Goal: Task Accomplishment & Management: Manage account settings

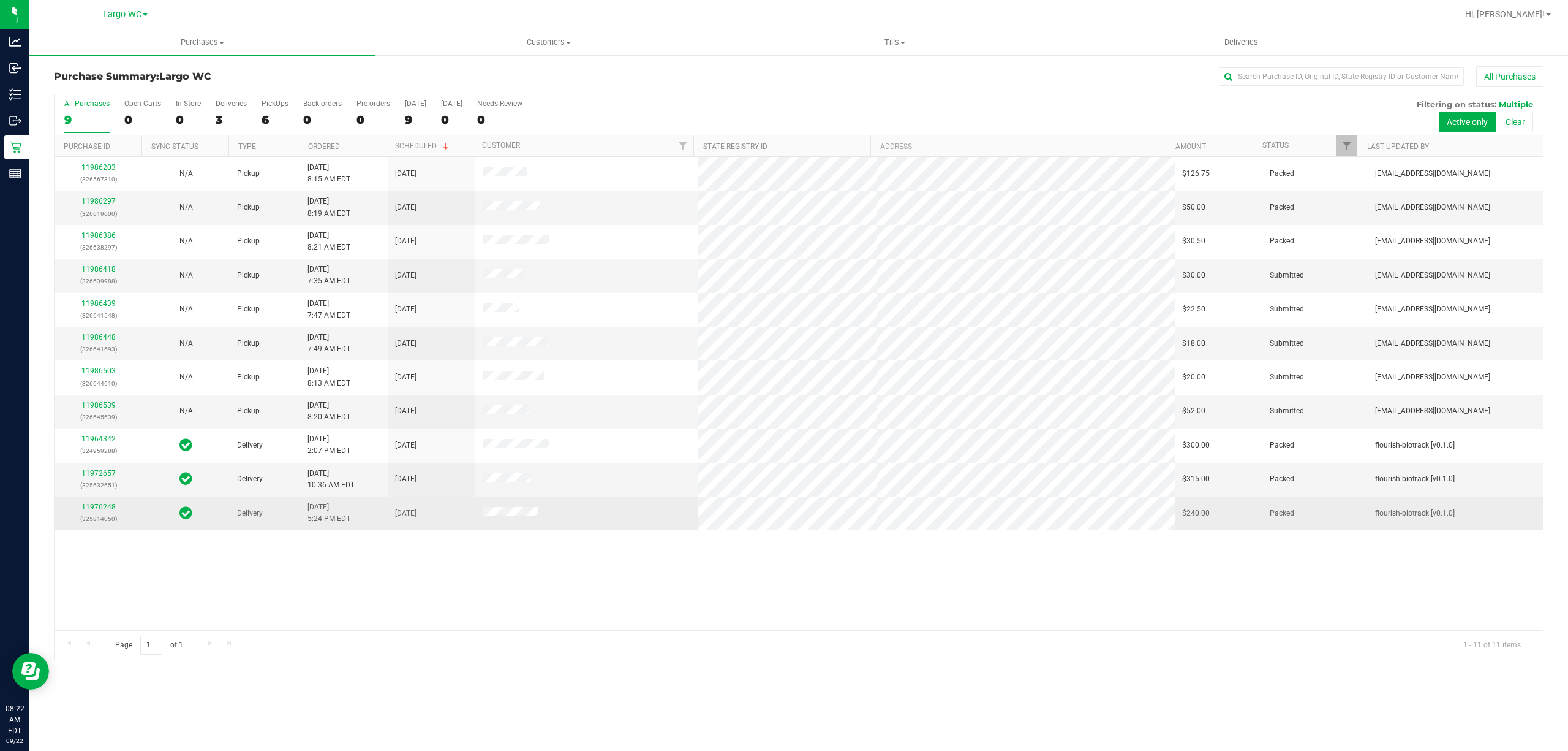
click at [94, 510] on link "11976248" at bounding box center [99, 506] width 34 height 9
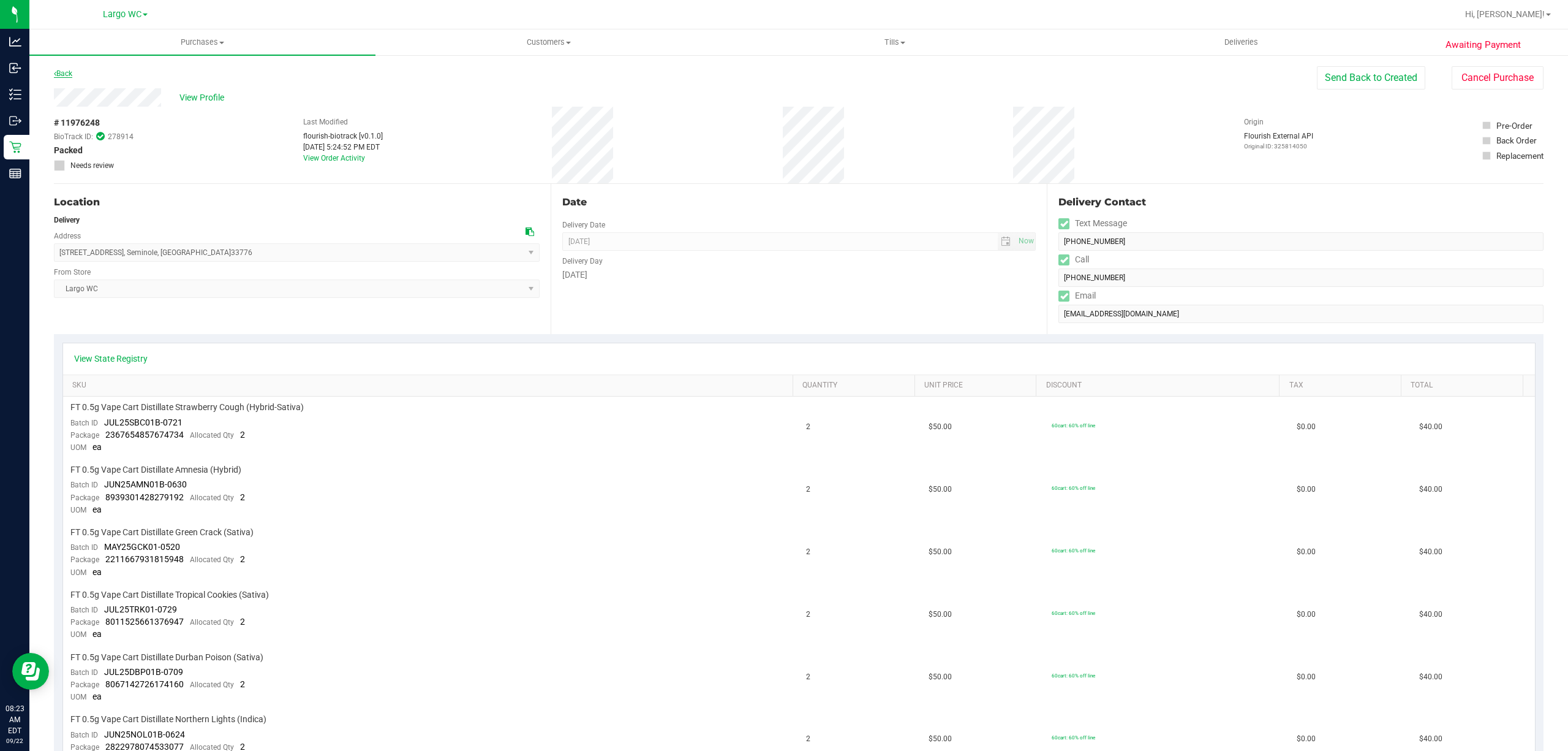
click at [60, 70] on link "Back" at bounding box center [63, 74] width 18 height 9
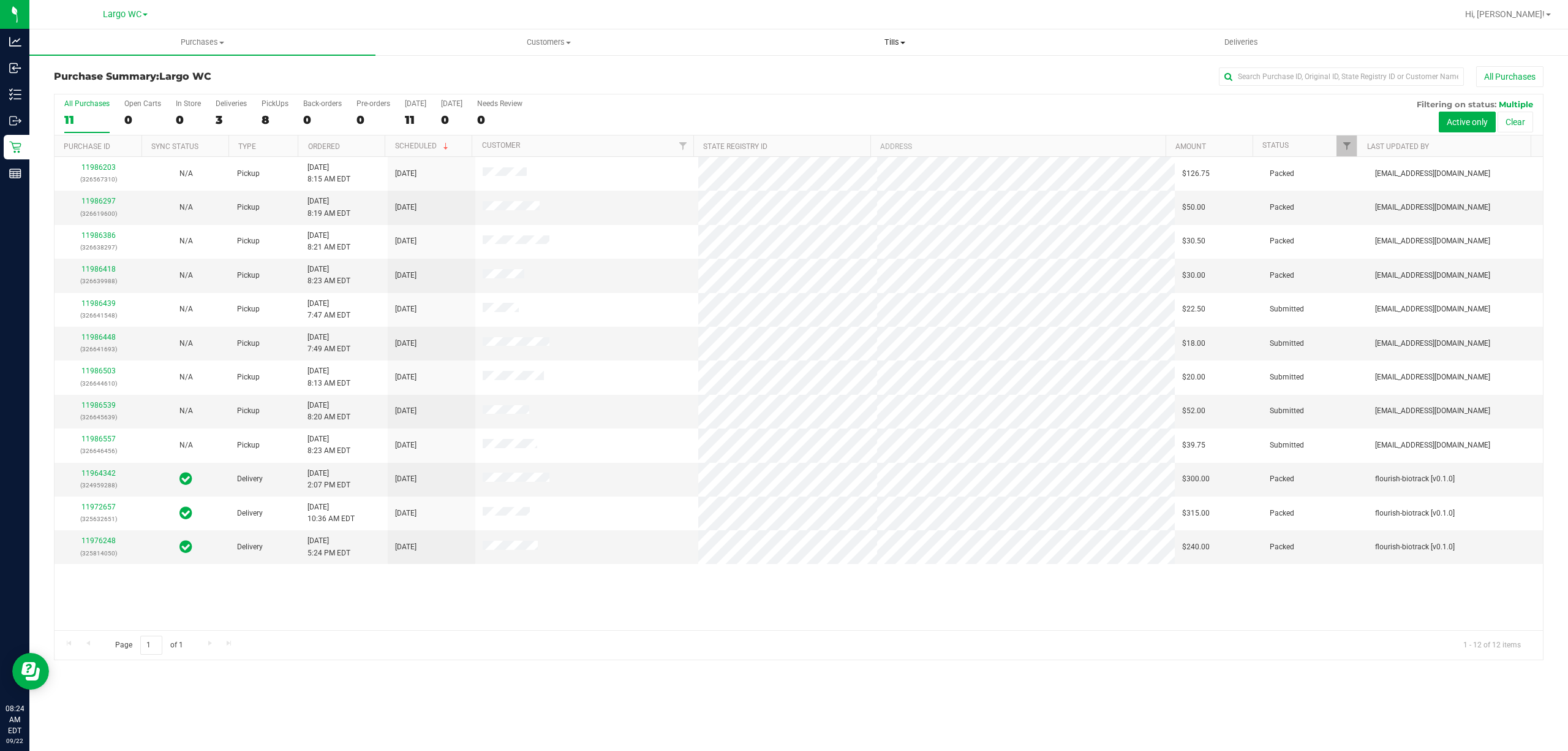
click at [892, 45] on span "Tills" at bounding box center [894, 42] width 345 height 11
click at [827, 72] on li "Manage tills" at bounding box center [894, 74] width 346 height 15
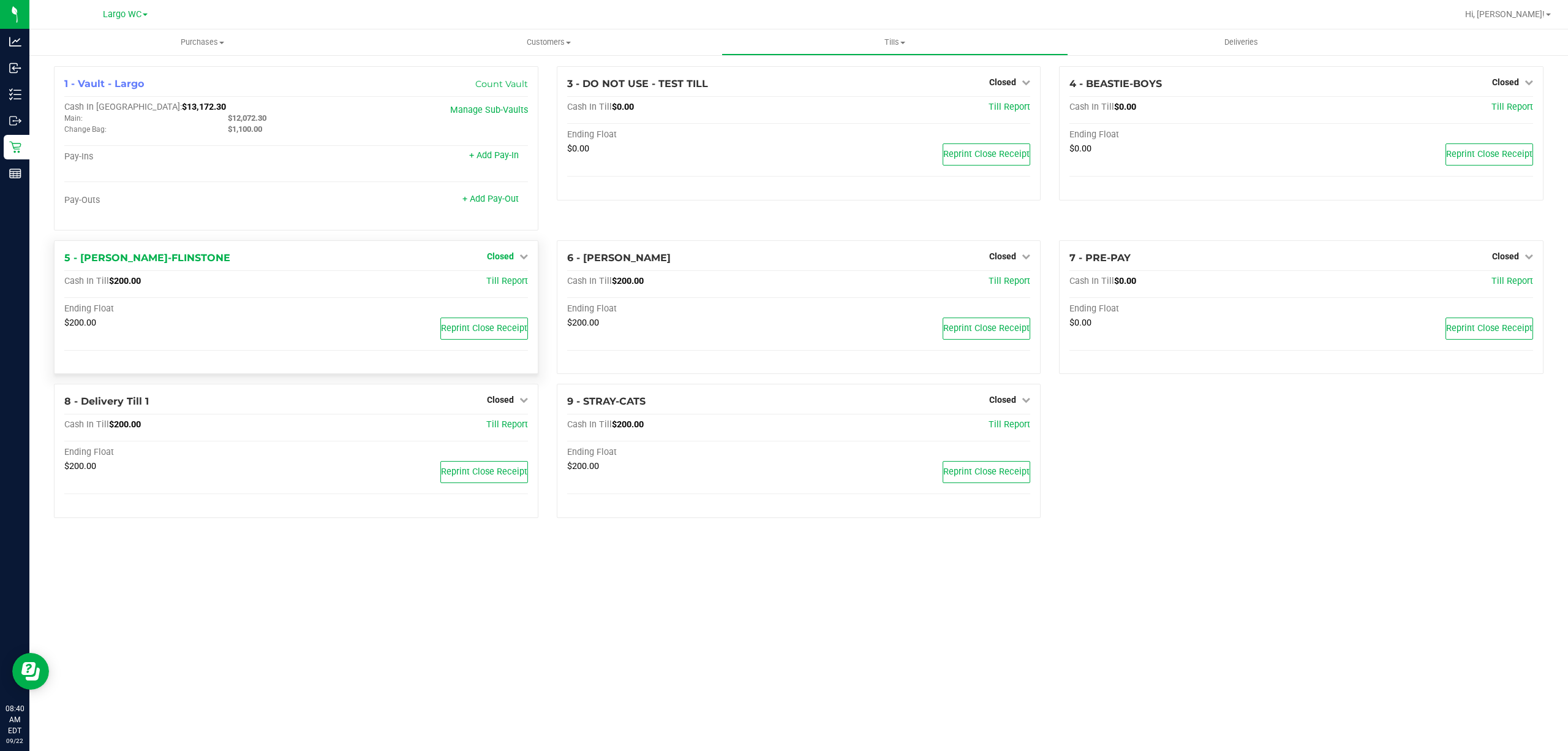
click at [501, 260] on span "Closed" at bounding box center [501, 256] width 27 height 10
click at [501, 280] on link "Open Till" at bounding box center [500, 281] width 33 height 10
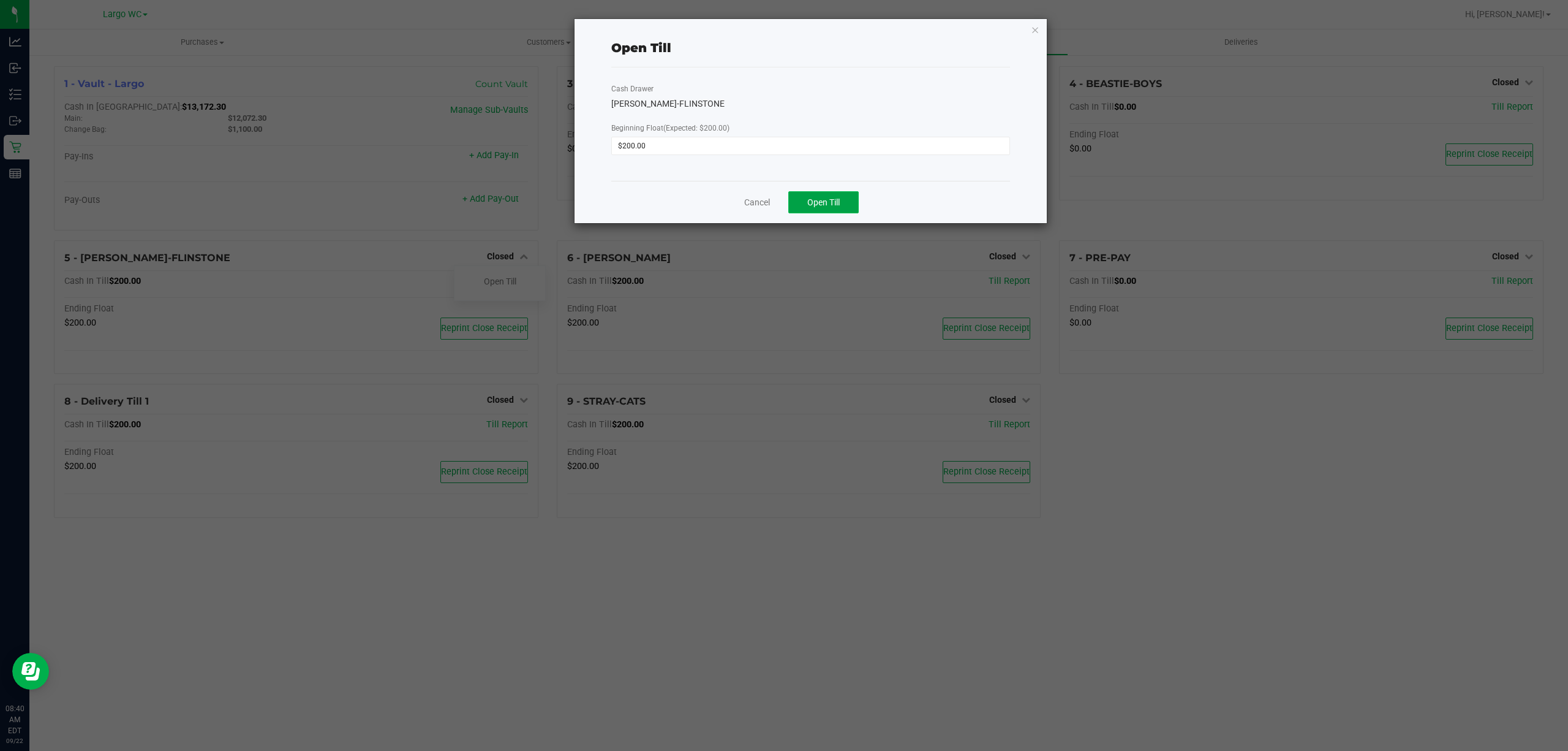
click at [831, 194] on button "Open Till" at bounding box center [823, 202] width 70 height 22
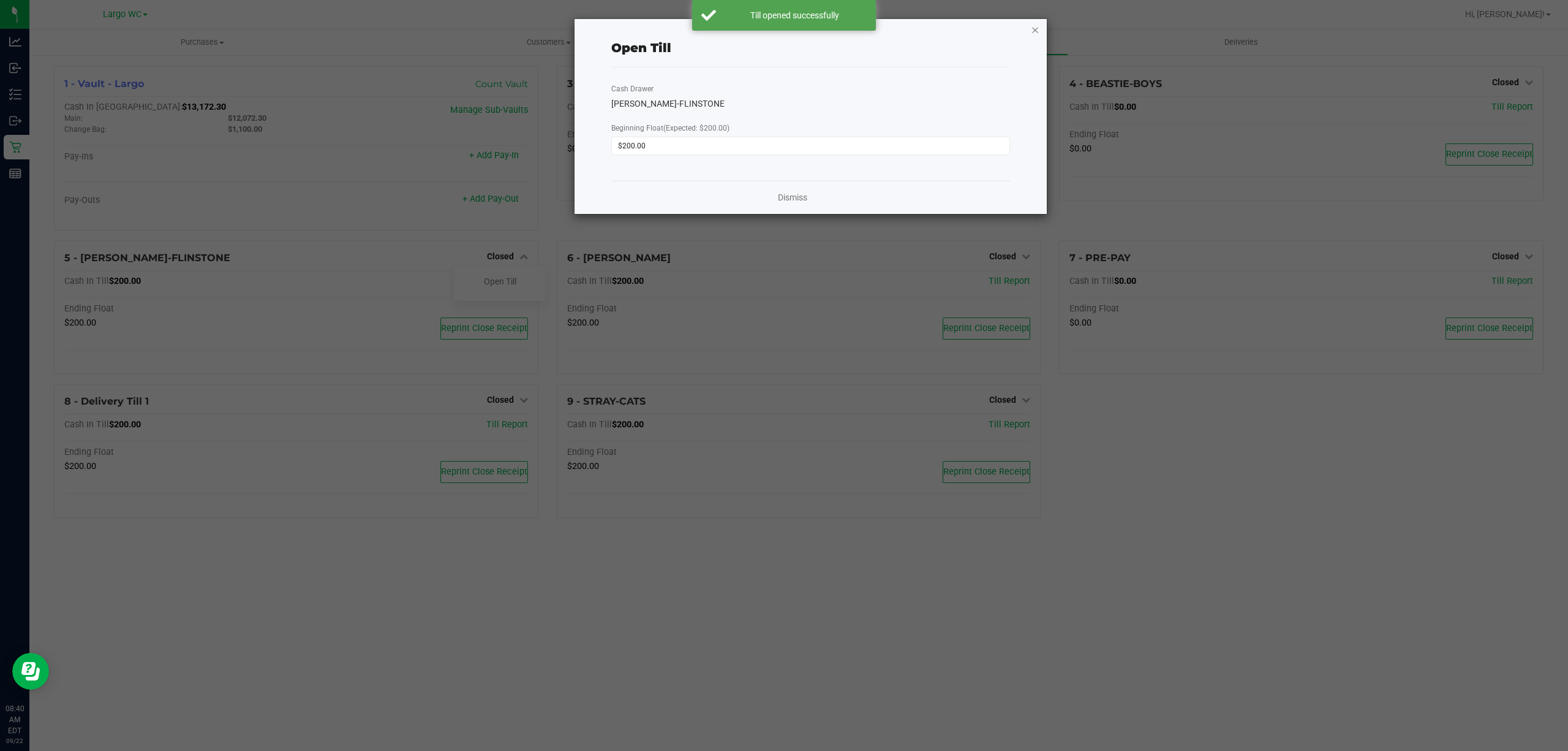
click at [1035, 32] on icon "button" at bounding box center [1035, 29] width 9 height 15
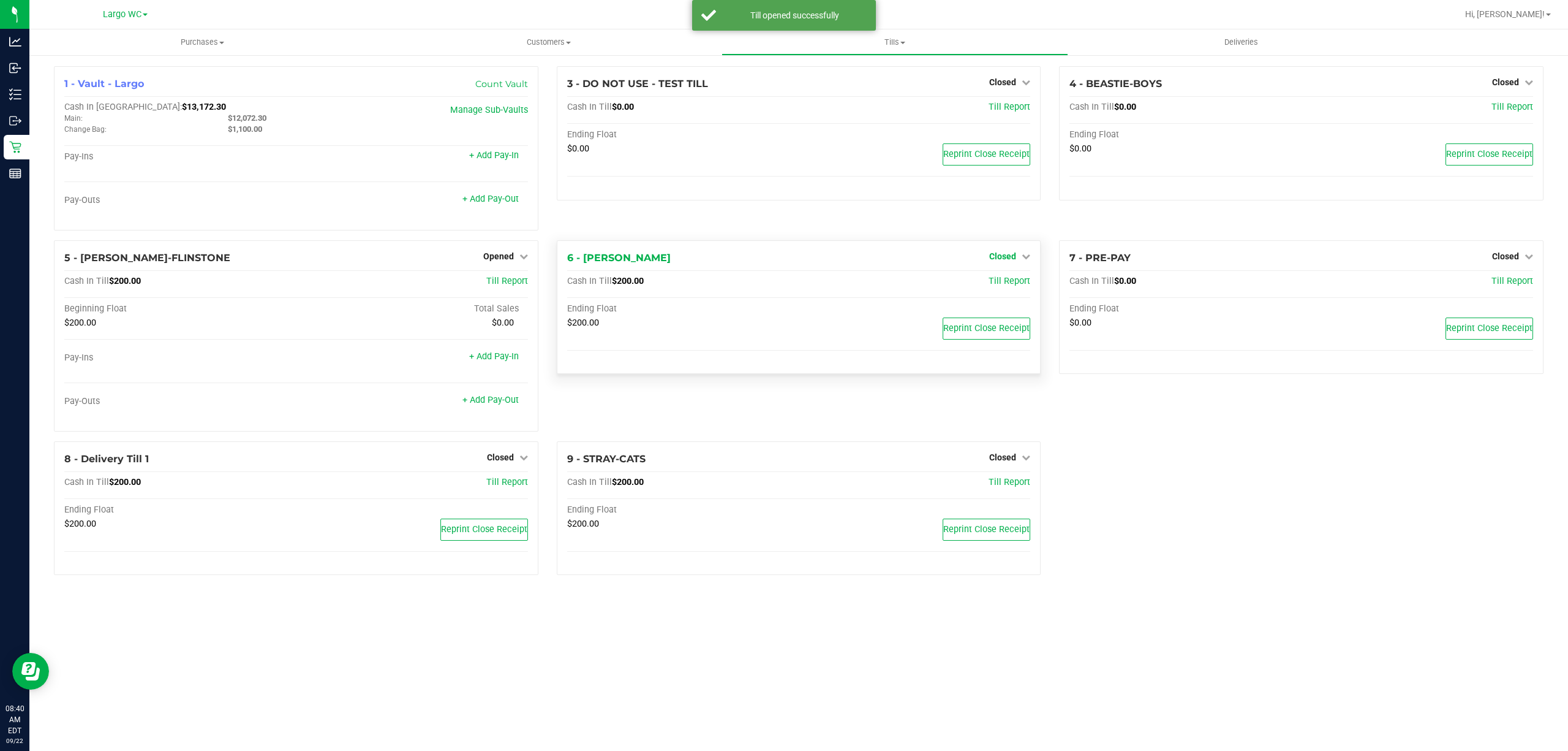
click at [996, 258] on span "Closed" at bounding box center [1003, 256] width 27 height 10
click at [997, 285] on link "Open Till" at bounding box center [1003, 281] width 33 height 10
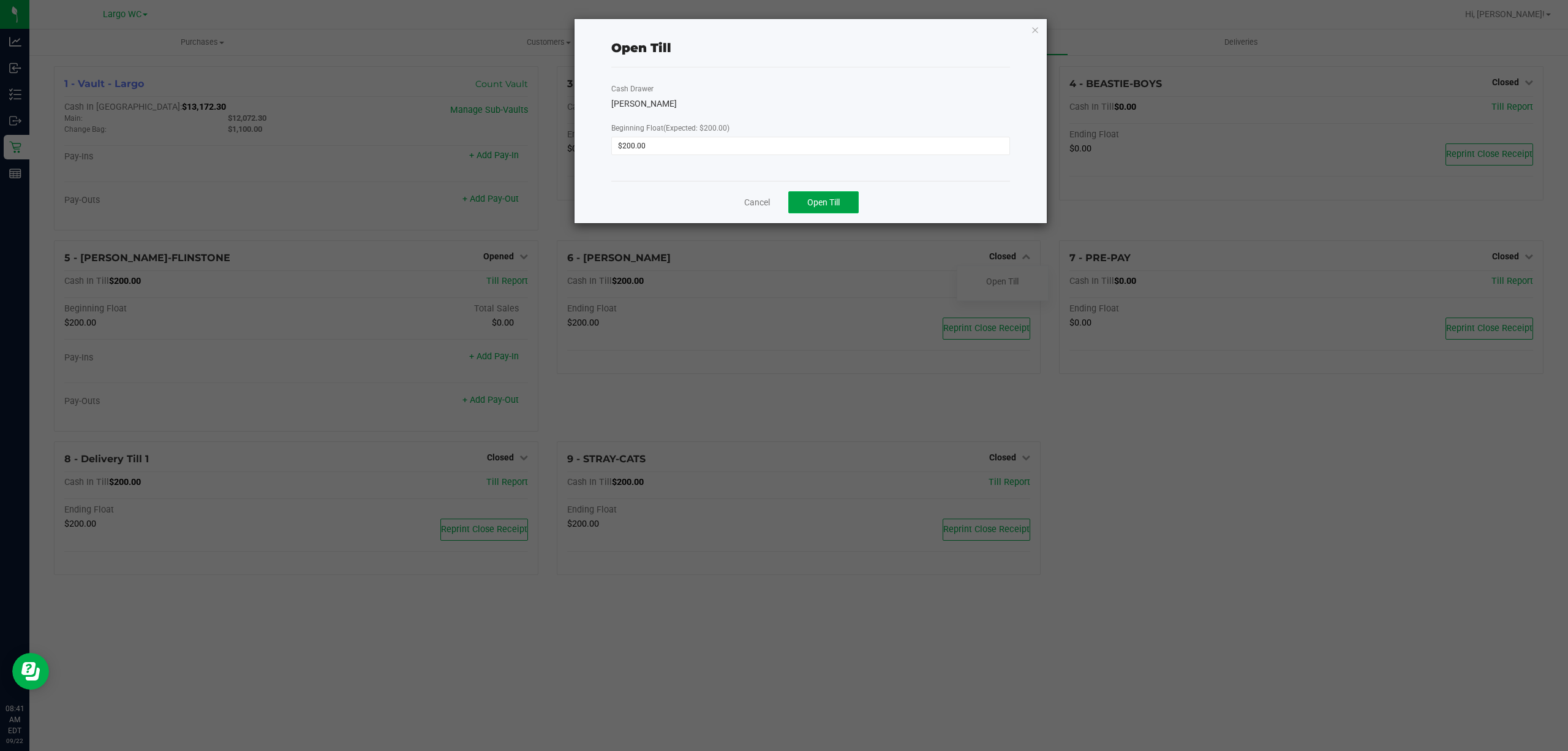
click at [812, 198] on span "Open Till" at bounding box center [824, 202] width 33 height 10
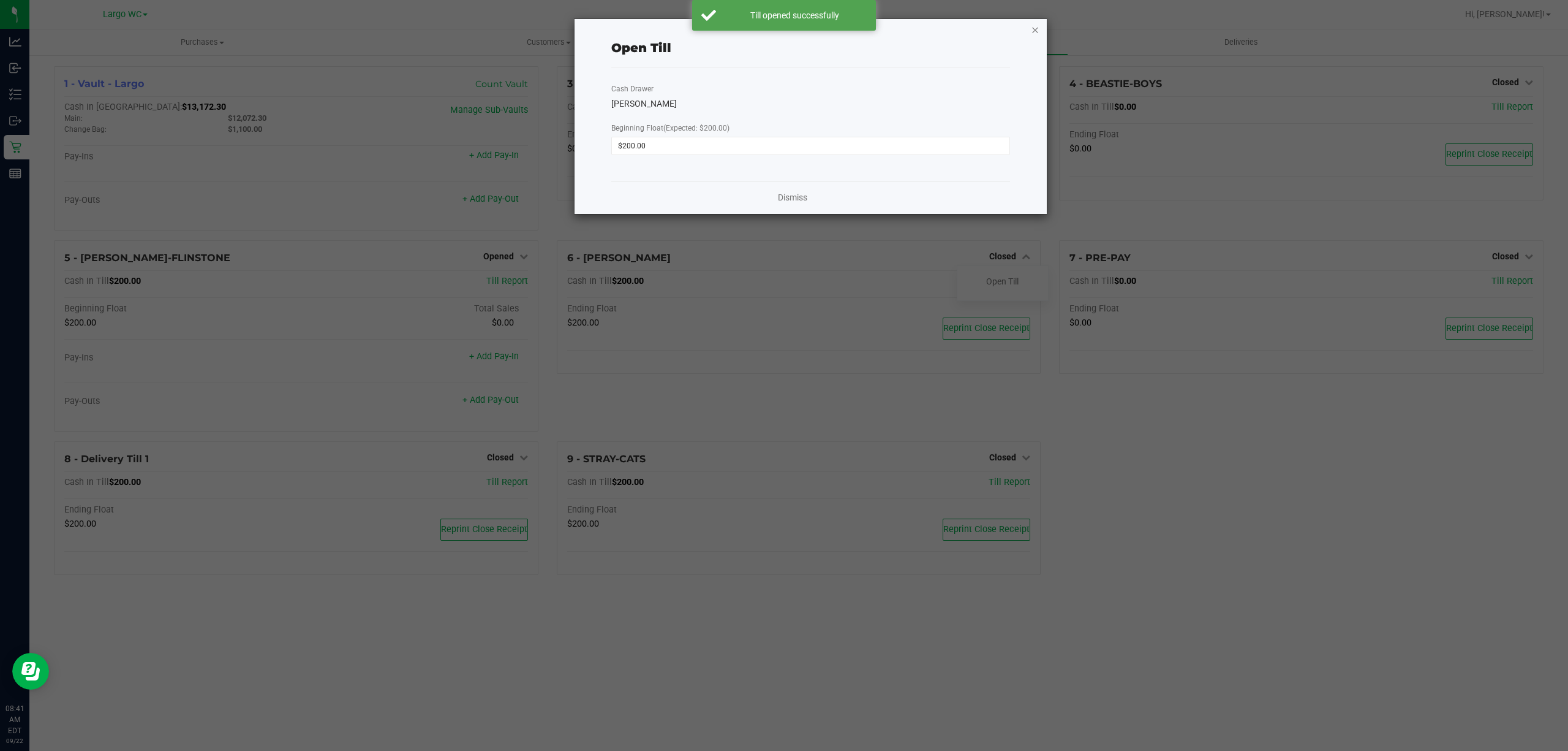
click at [1035, 31] on icon "button" at bounding box center [1035, 29] width 9 height 15
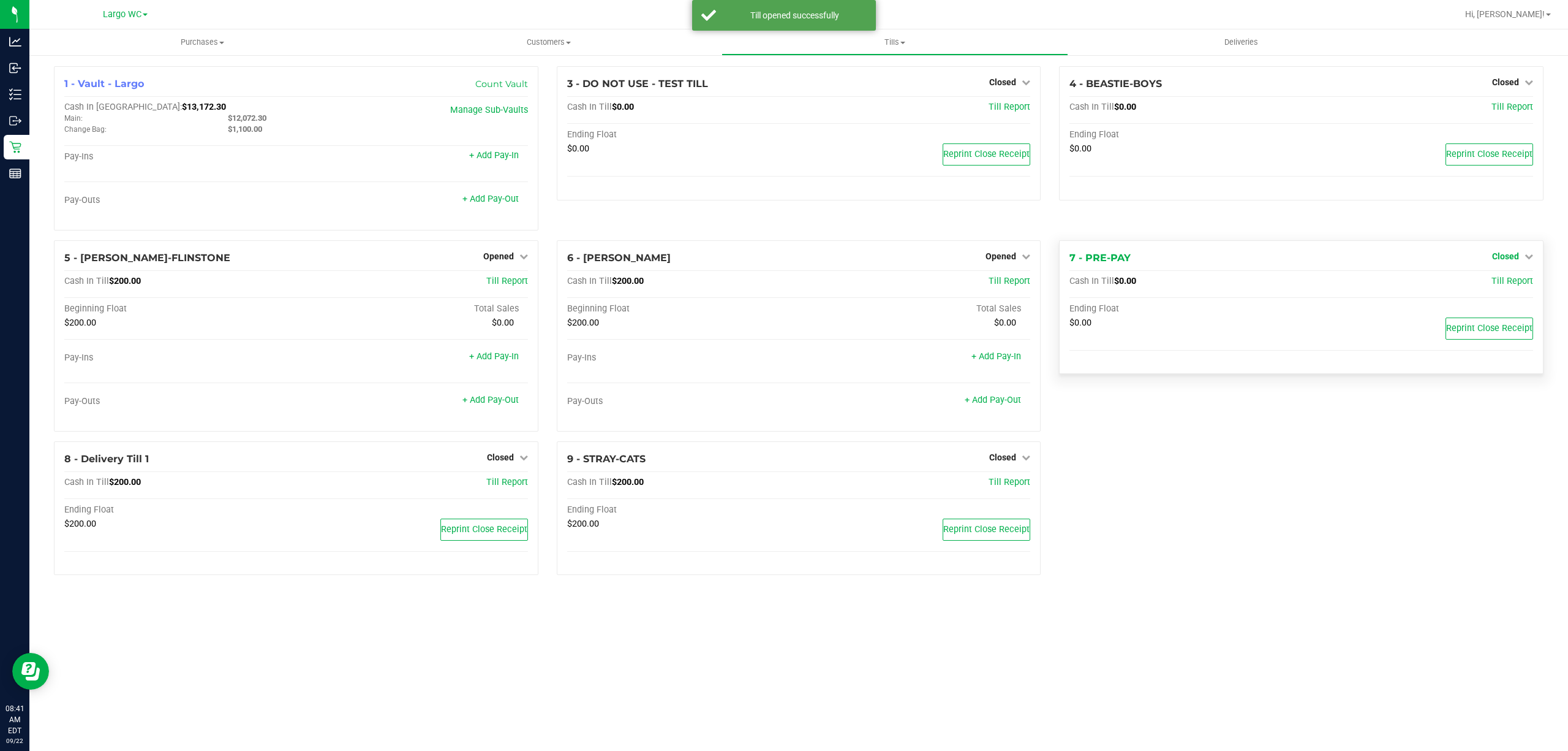
click at [1507, 258] on span "Closed" at bounding box center [1505, 256] width 27 height 10
click at [1507, 279] on link "Open Till" at bounding box center [1505, 281] width 33 height 10
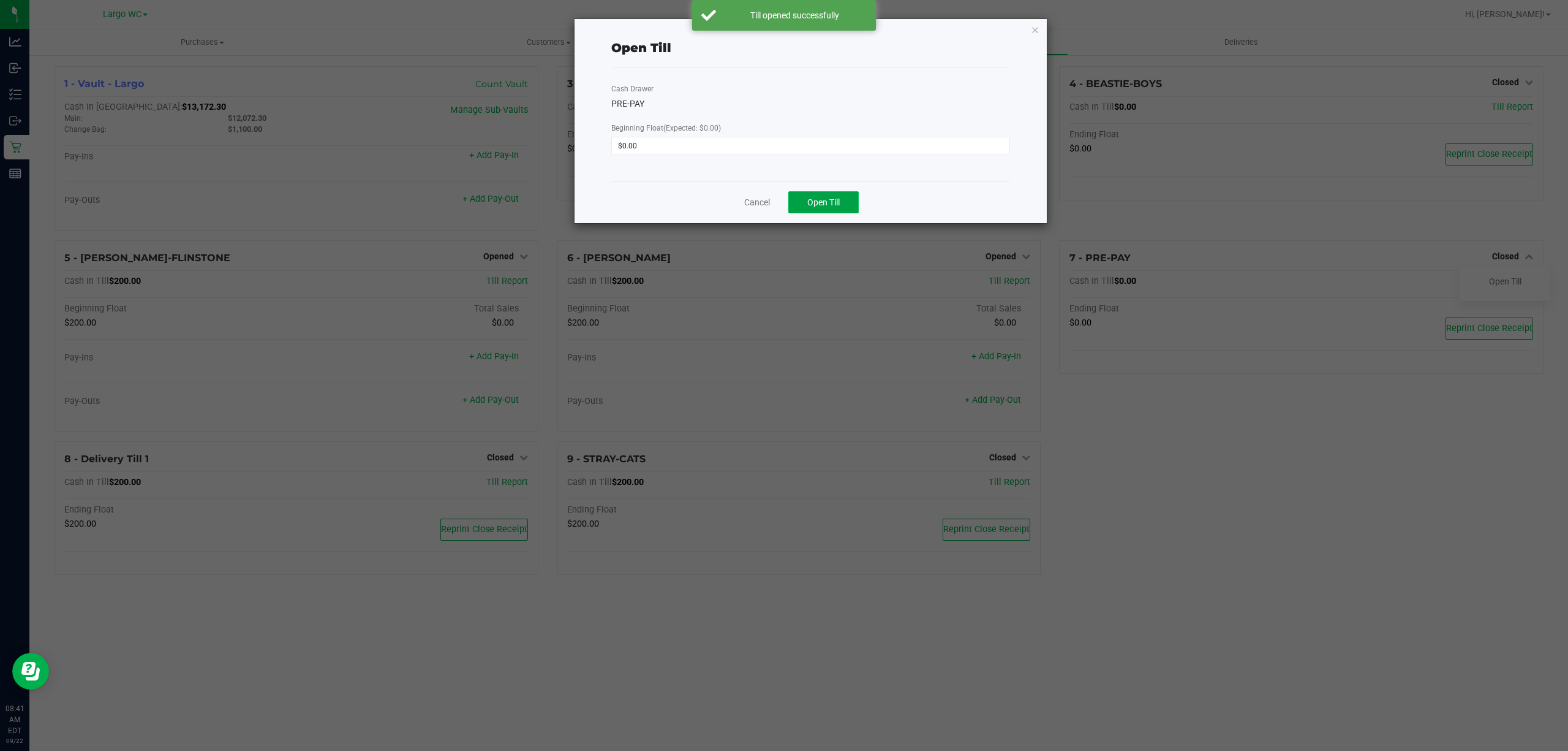
click at [855, 206] on button "Open Till" at bounding box center [823, 202] width 70 height 22
click at [1037, 28] on icon "button" at bounding box center [1035, 29] width 9 height 15
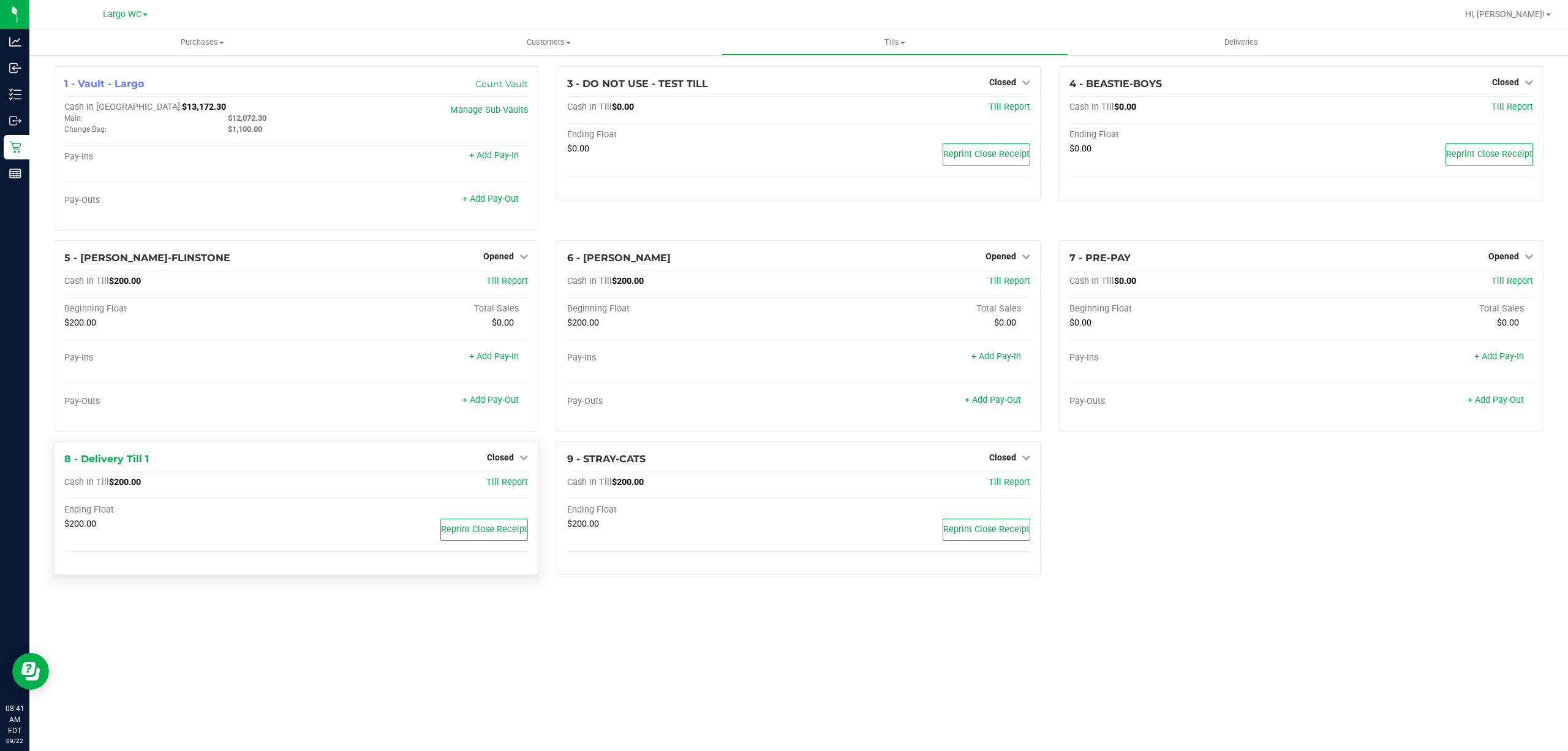
click at [500, 453] on div "Closed" at bounding box center [507, 457] width 41 height 15
click at [503, 459] on span "Closed" at bounding box center [501, 457] width 27 height 10
click at [503, 483] on link "Open Till" at bounding box center [500, 482] width 33 height 10
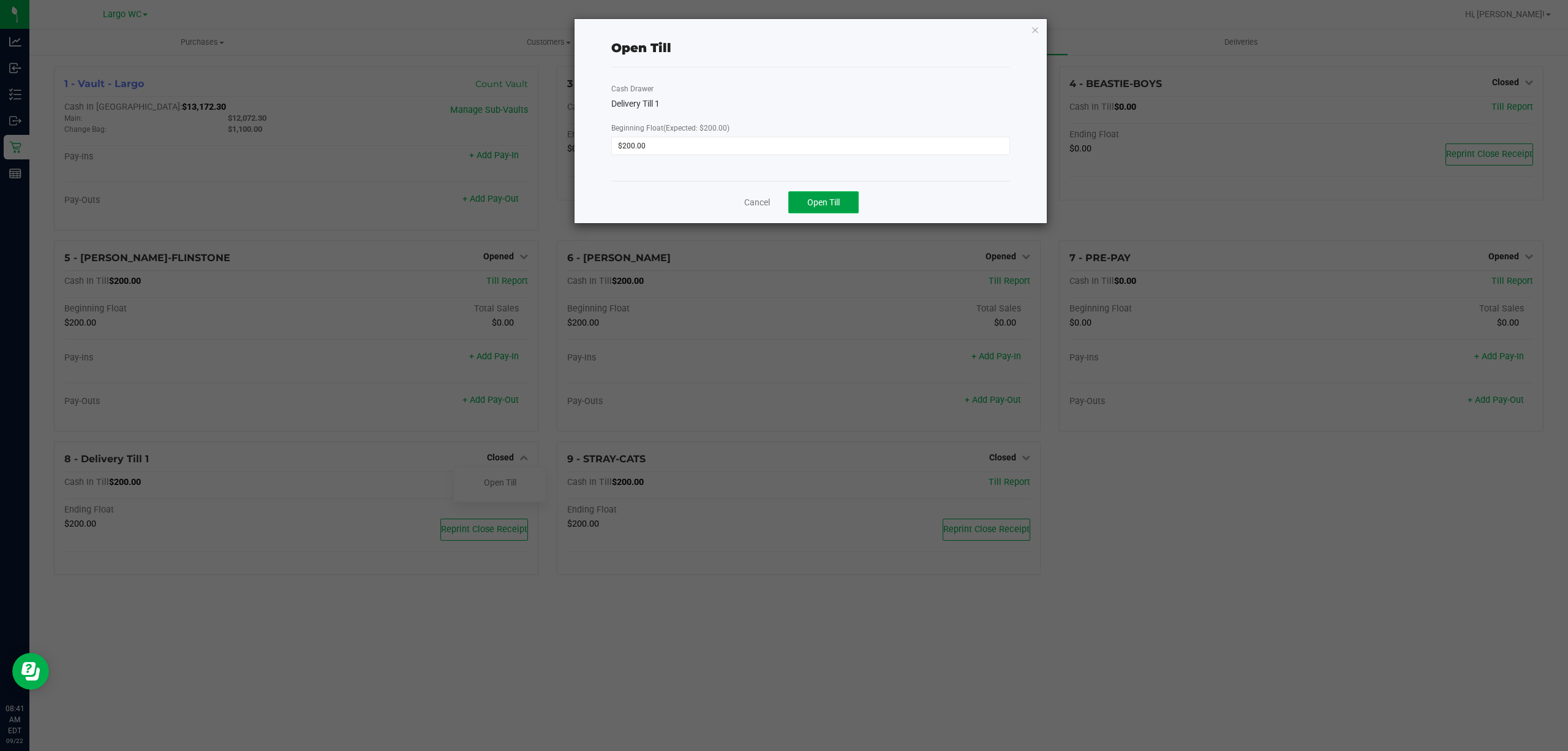
click at [821, 202] on span "Open Till" at bounding box center [824, 202] width 33 height 10
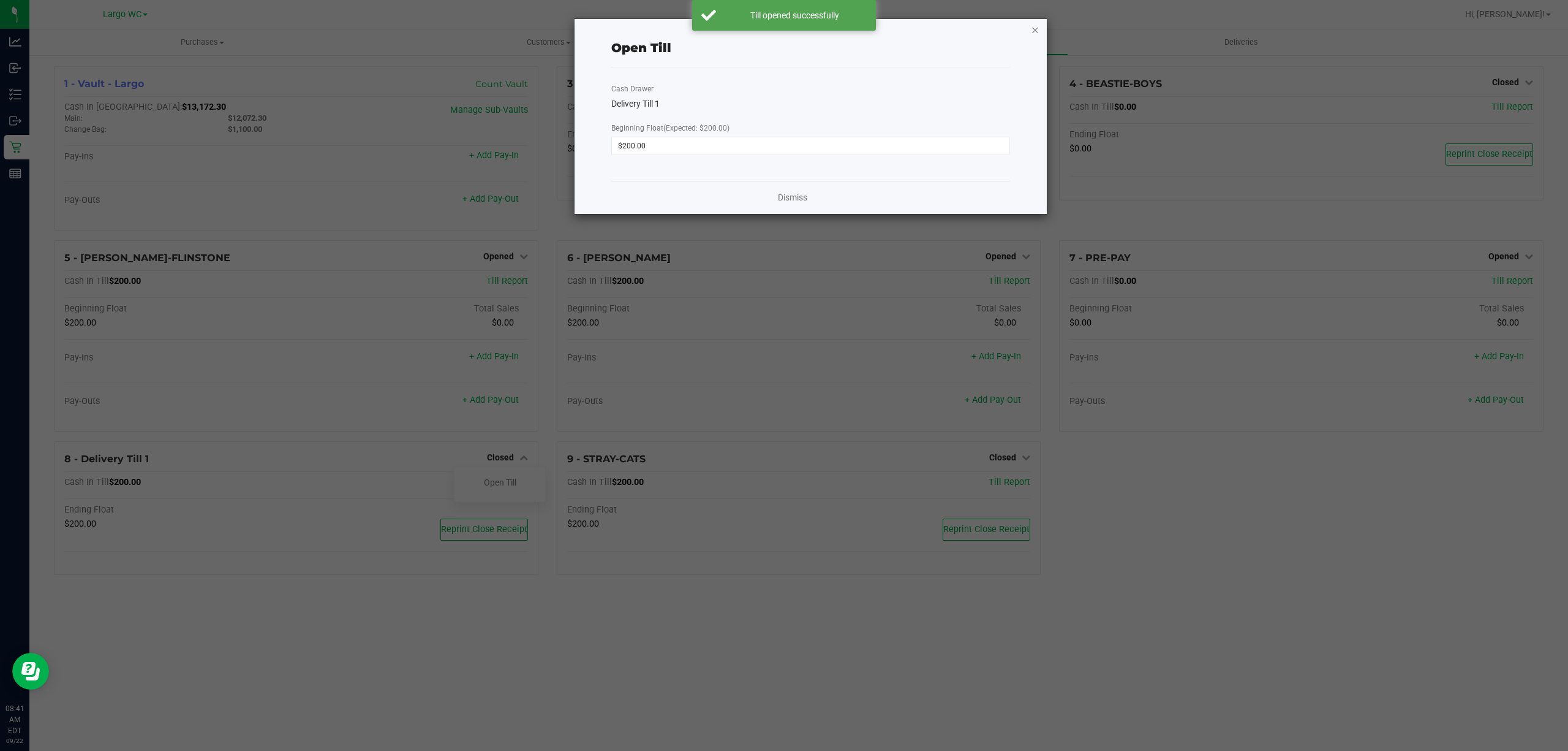
click at [1034, 27] on icon "button" at bounding box center [1035, 29] width 9 height 15
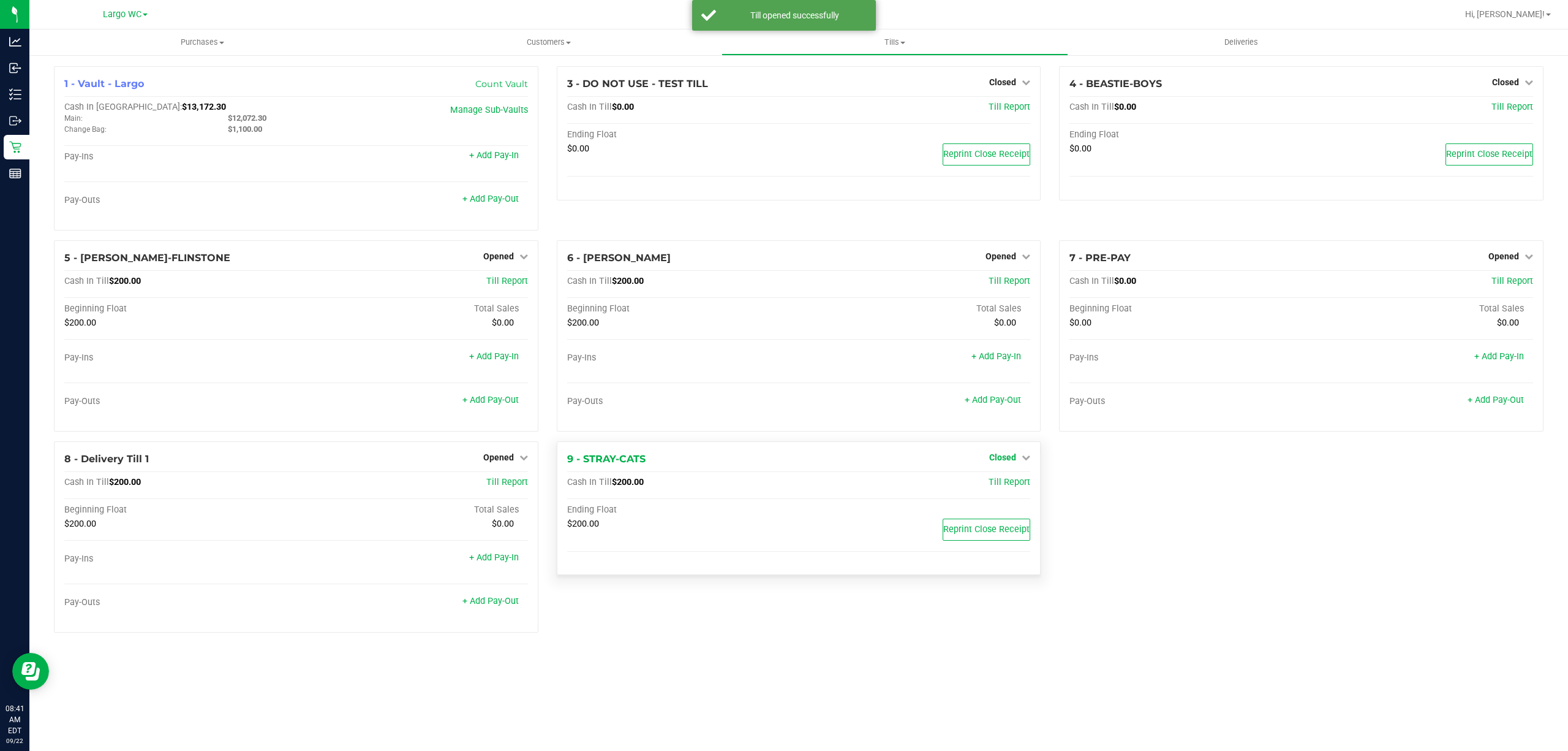
click at [1003, 462] on span "Closed" at bounding box center [1003, 457] width 27 height 10
click at [1003, 487] on link "Open Till" at bounding box center [1003, 482] width 33 height 10
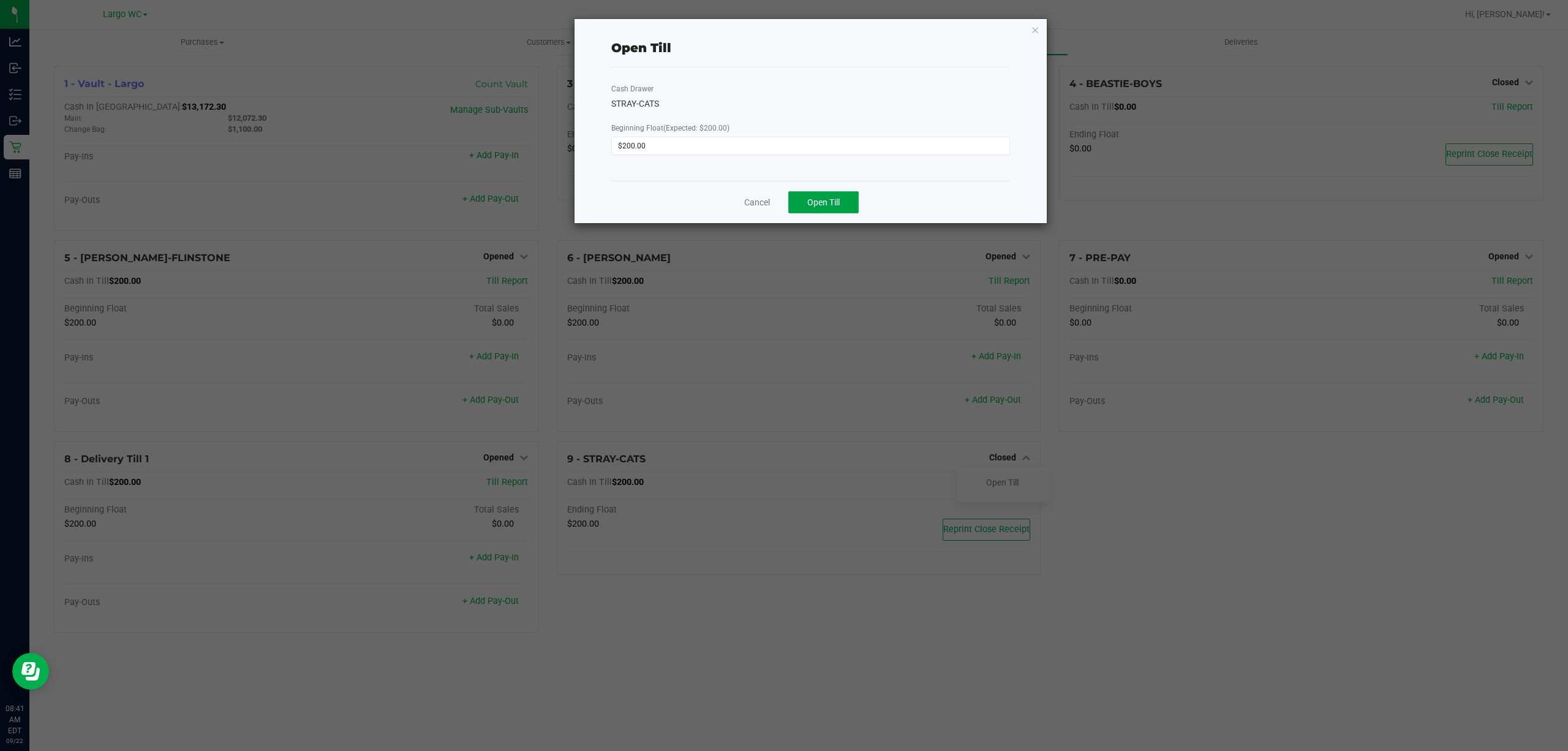
click at [819, 198] on span "Open Till" at bounding box center [824, 202] width 33 height 10
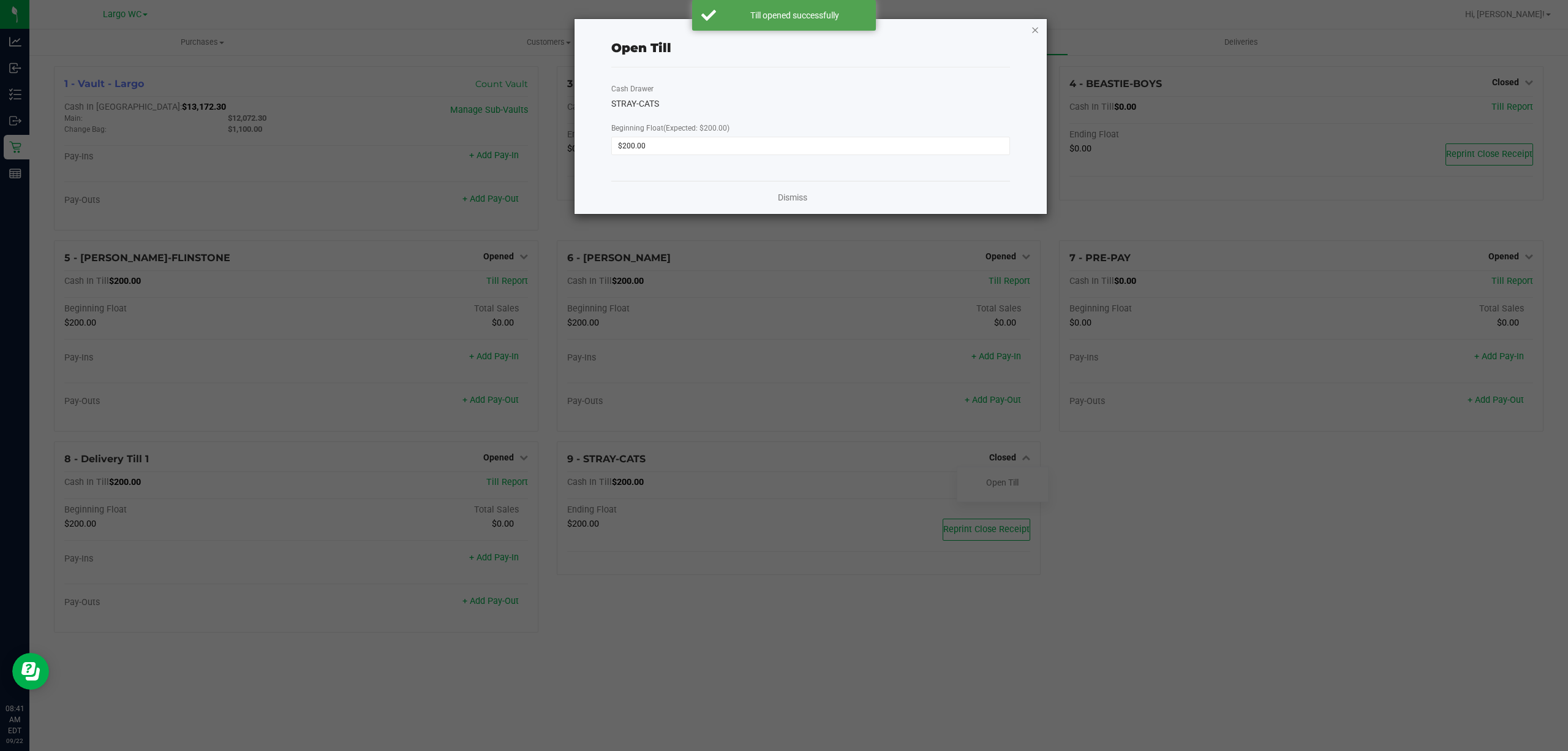
click at [1037, 23] on icon "button" at bounding box center [1035, 29] width 9 height 15
